Goal: Find contact information: Find contact information

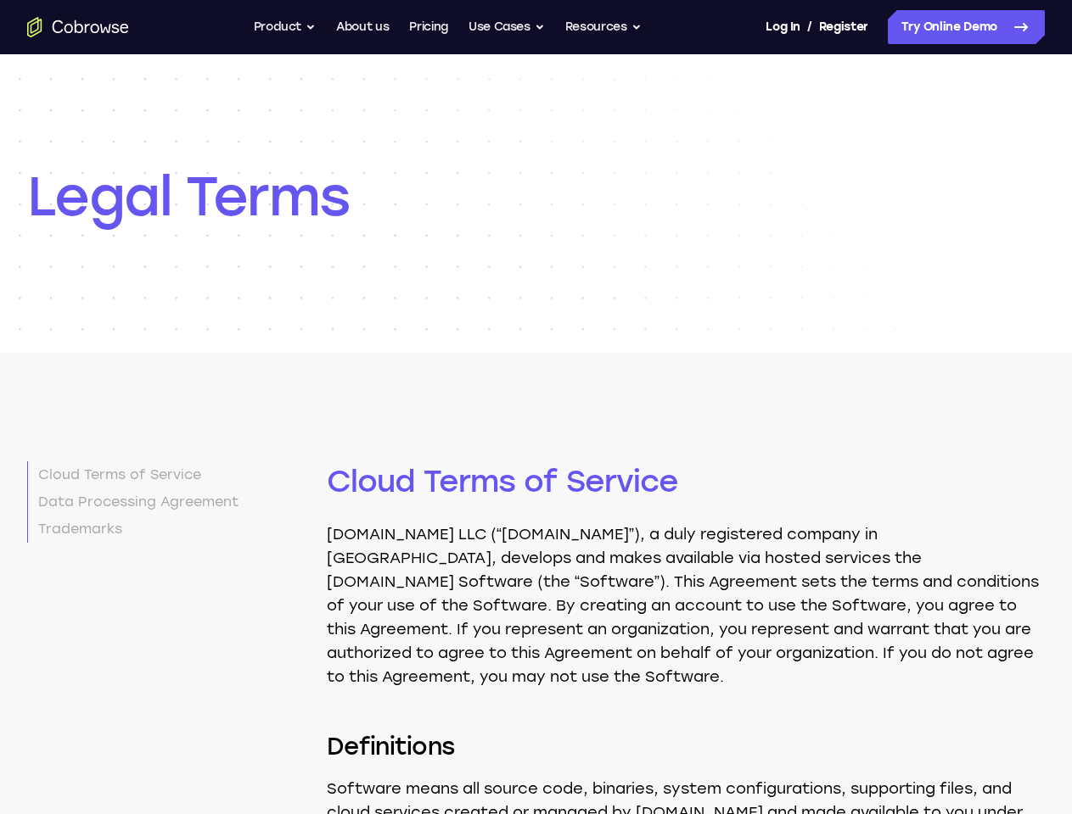
click at [282, 27] on button "Product" at bounding box center [285, 27] width 63 height 34
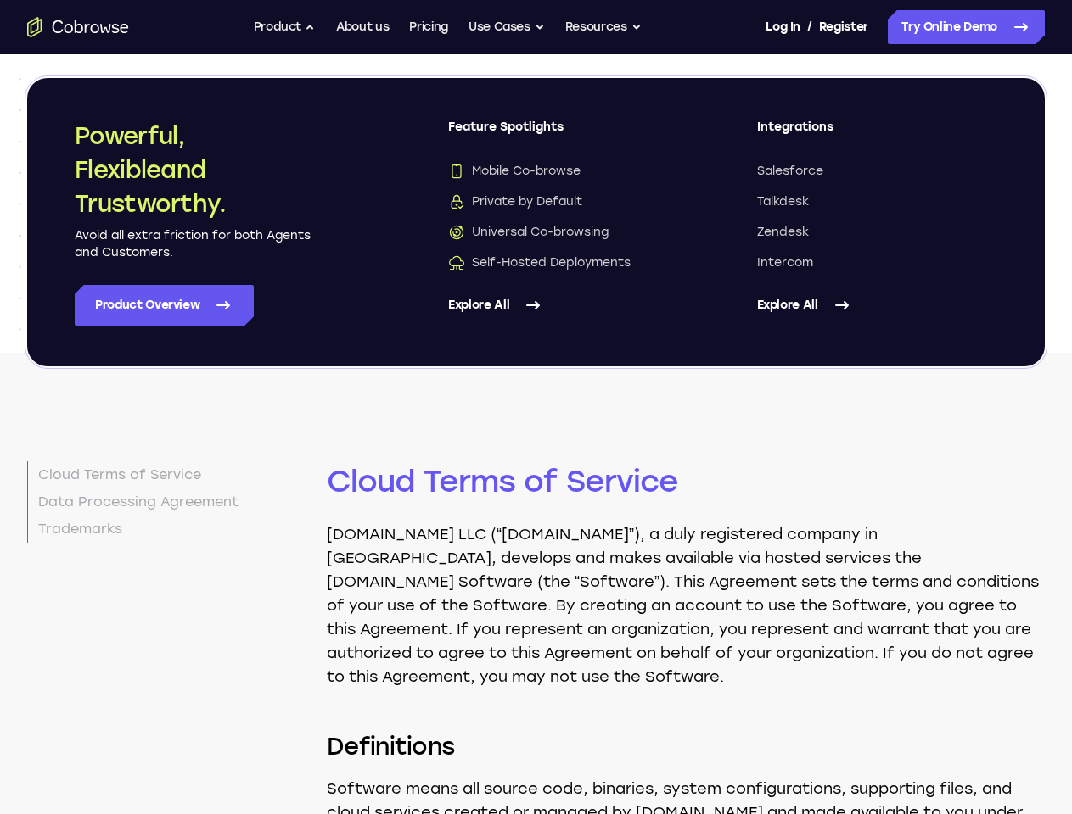
click at [507, 27] on button "Use Cases" at bounding box center [506, 27] width 76 height 34
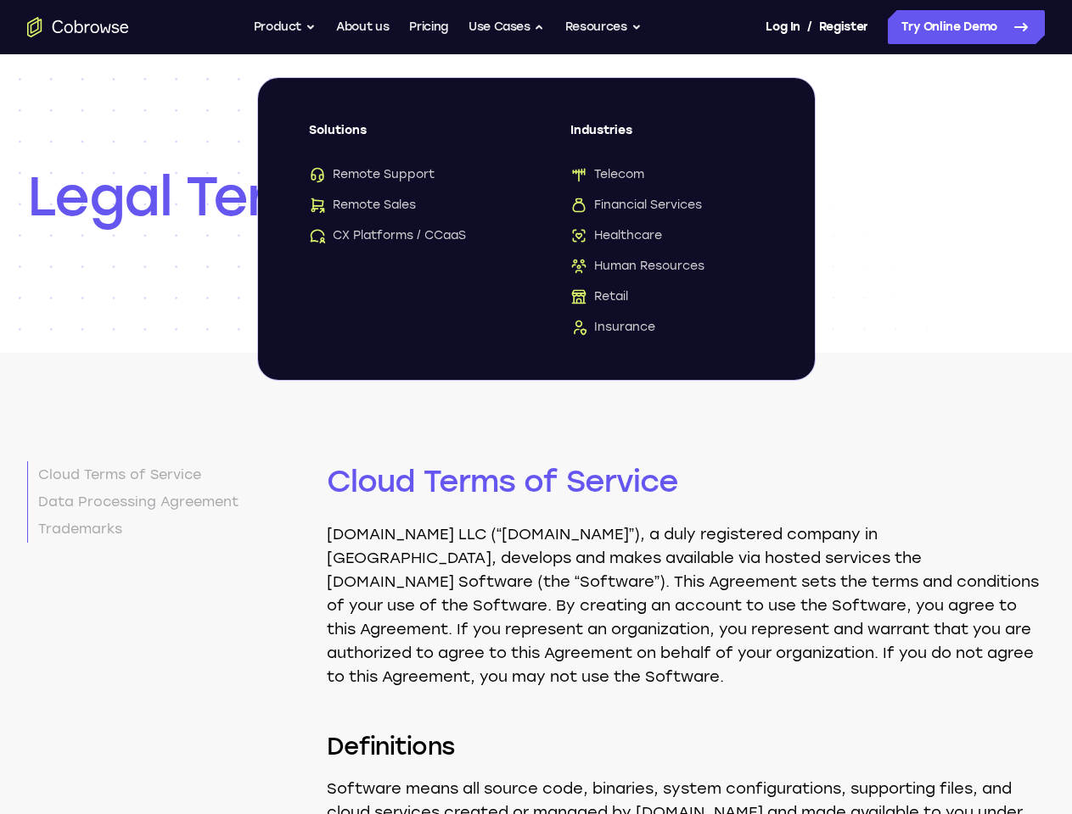
click at [604, 27] on button "Resources" at bounding box center [603, 27] width 76 height 34
